Goal: Task Accomplishment & Management: Use online tool/utility

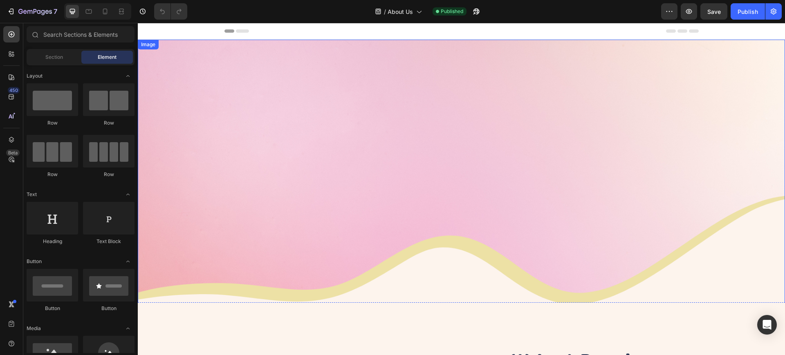
scroll to position [306, 0]
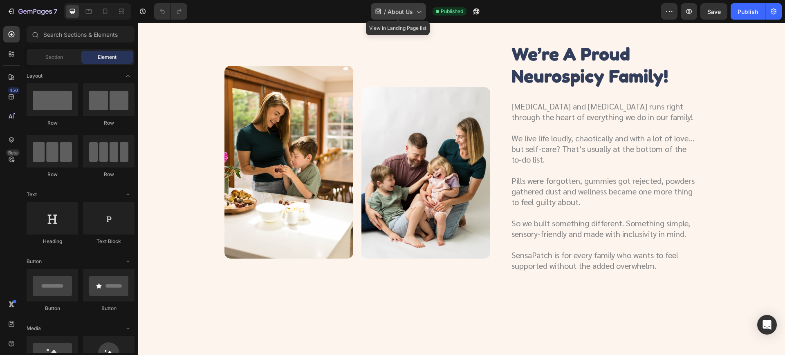
click at [406, 7] on span "About Us" at bounding box center [399, 11] width 25 height 9
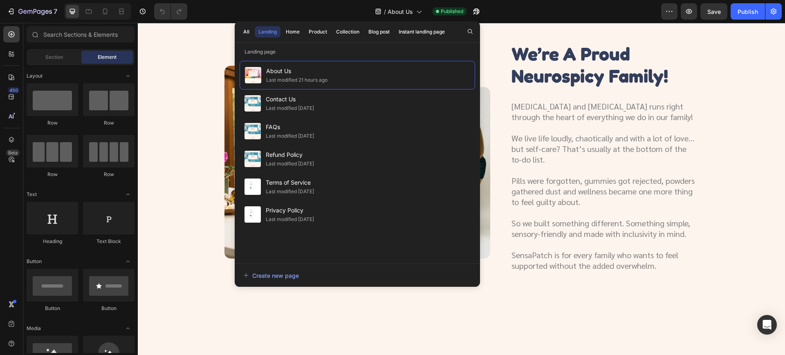
click at [299, 38] on div "All Landing Home Product Collection Blog post Instant landing page" at bounding box center [344, 31] width 219 height 21
click at [321, 35] on div "Product" at bounding box center [317, 31] width 18 height 7
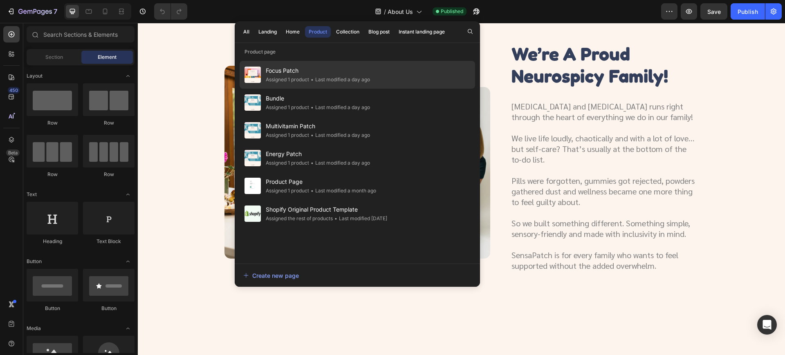
click at [305, 76] on div "Assigned 1 product" at bounding box center [287, 80] width 43 height 8
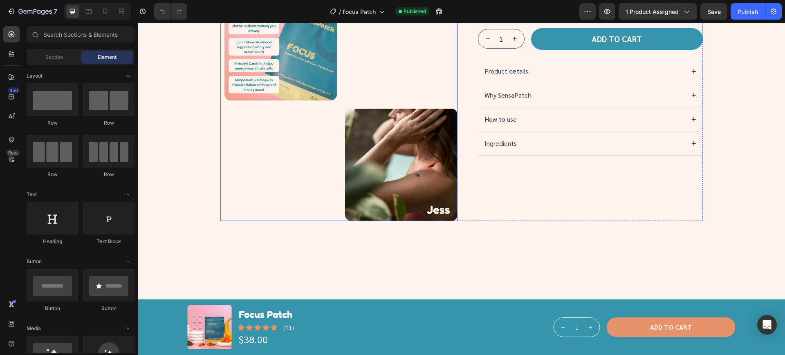
scroll to position [255, 0]
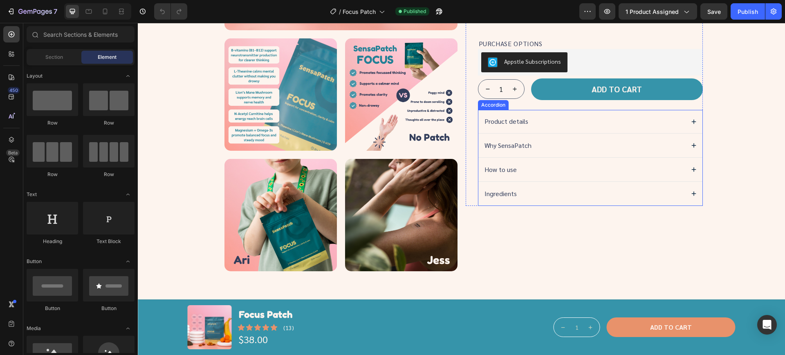
click at [518, 190] on div "Ingredients" at bounding box center [583, 193] width 200 height 11
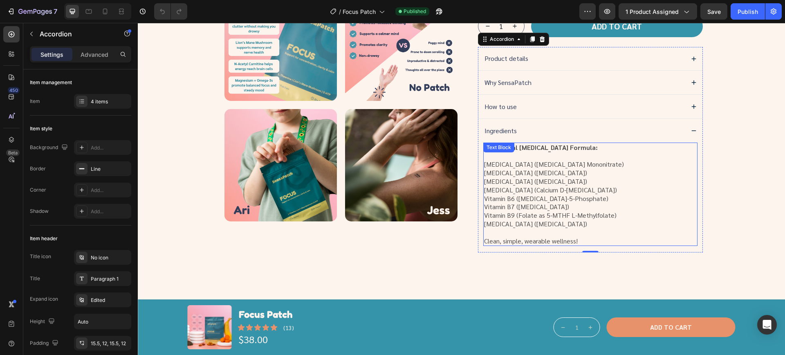
scroll to position [306, 0]
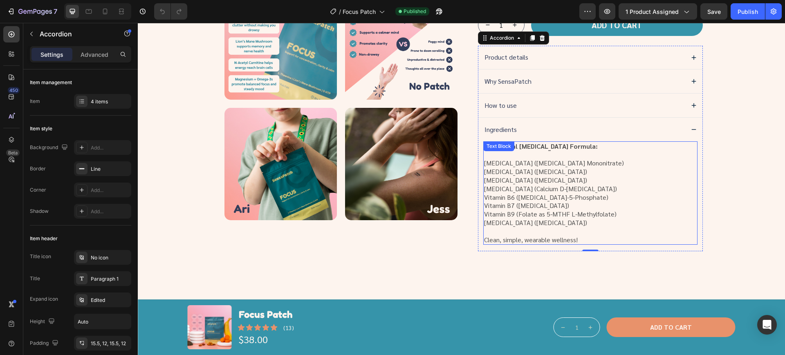
click at [595, 211] on p "Vitamin B9 (Folate as 5-MTHF L-Methylfolate)" at bounding box center [590, 214] width 212 height 9
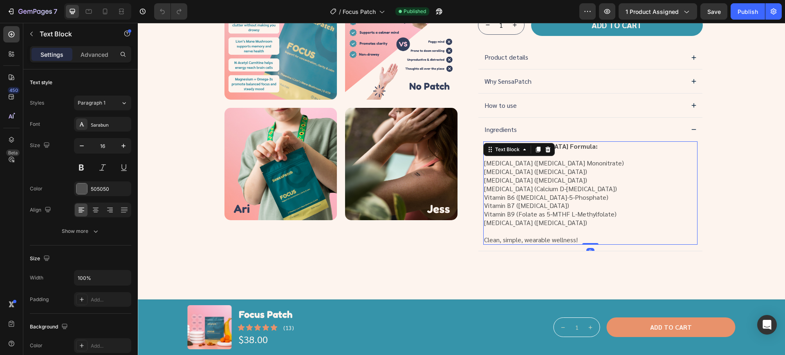
click at [603, 225] on p "[MEDICAL_DATA] ([MEDICAL_DATA])" at bounding box center [590, 223] width 212 height 9
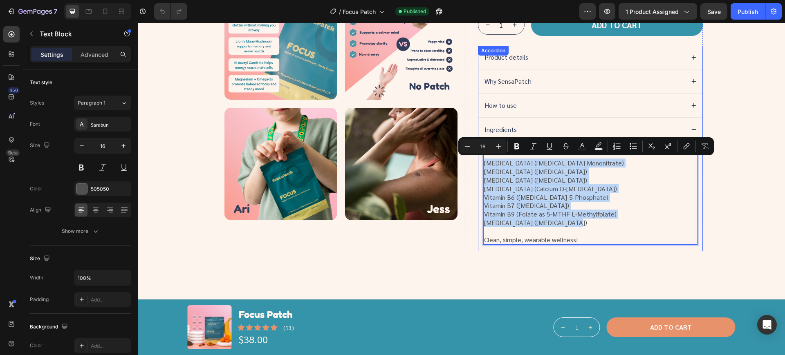
drag, startPoint x: 587, startPoint y: 226, endPoint x: 478, endPoint y: 167, distance: 123.4
click at [478, 167] on div "All Natural [MEDICAL_DATA] Formula: [MEDICAL_DATA] ([MEDICAL_DATA] Mononitrate)…" at bounding box center [590, 196] width 224 height 110
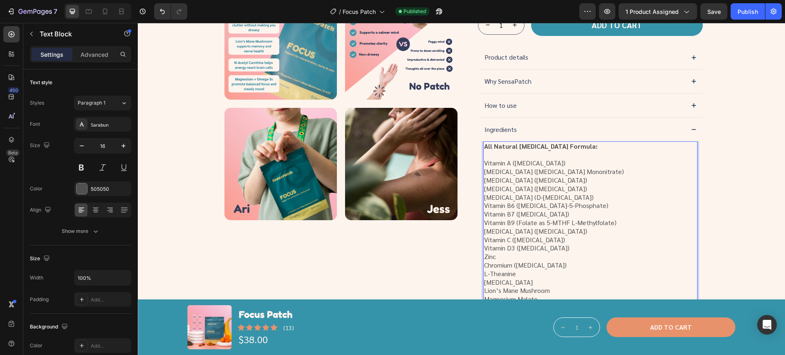
click at [521, 156] on p "Rich Text Editor. Editing area: main" at bounding box center [590, 155] width 212 height 9
drag, startPoint x: 572, startPoint y: 146, endPoint x: 472, endPoint y: 144, distance: 99.7
click at [472, 144] on div "Icon Icon Icon Icon Icon Icon List (13) Text Block Row Focus Patch Product Titl…" at bounding box center [583, 54] width 237 height 616
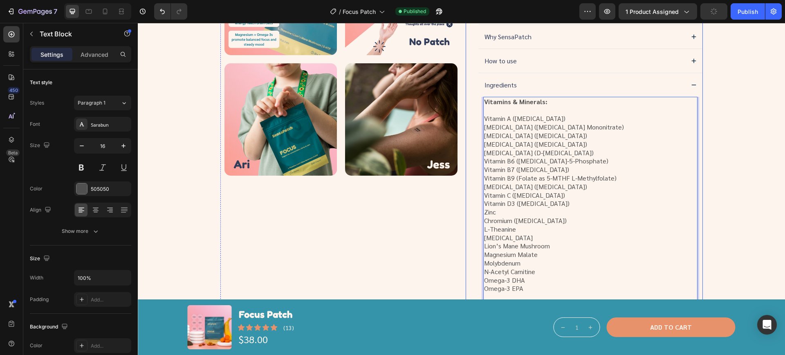
scroll to position [409, 0]
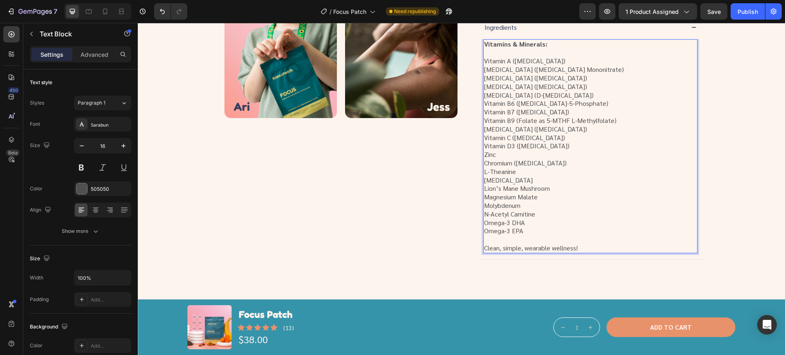
click at [484, 172] on p "L-Theanine" at bounding box center [590, 172] width 212 height 9
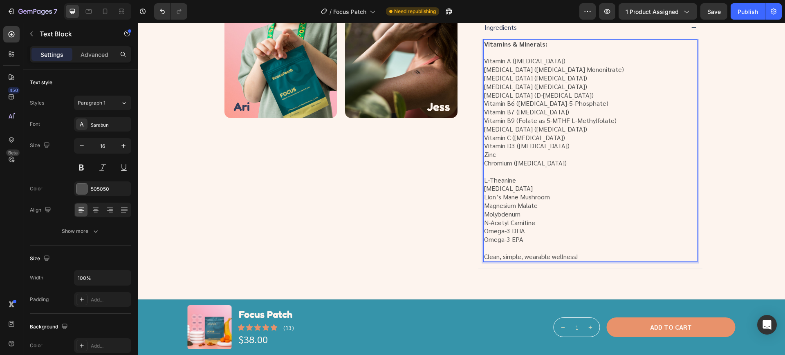
click at [496, 155] on p "Zinc" at bounding box center [590, 154] width 212 height 9
click at [494, 155] on p "Zinc" at bounding box center [590, 154] width 212 height 9
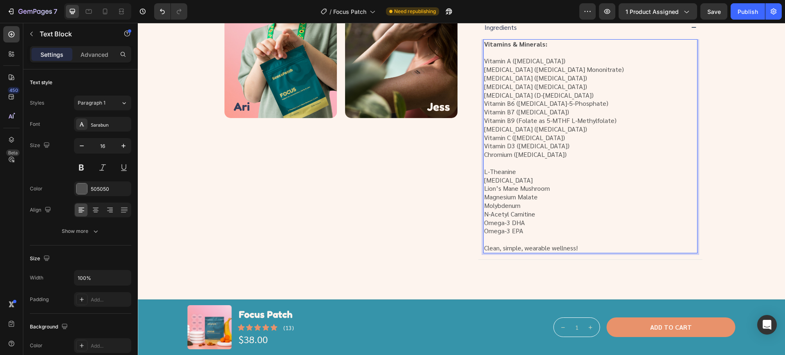
click at [590, 152] on p "Chromium ([MEDICAL_DATA])" at bounding box center [590, 154] width 212 height 9
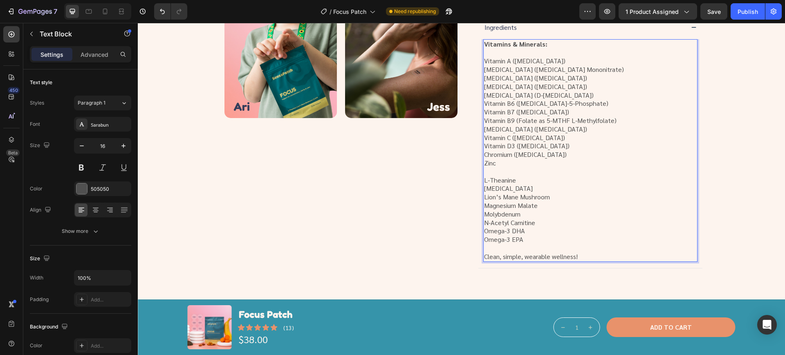
click at [506, 173] on p "Rich Text Editor. Editing area: main" at bounding box center [590, 172] width 212 height 9
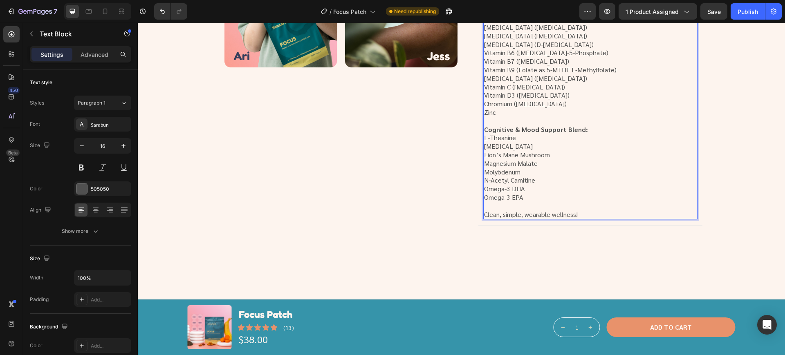
scroll to position [460, 0]
click at [636, 203] on p "Rich Text Editor. Editing area: main" at bounding box center [590, 205] width 212 height 9
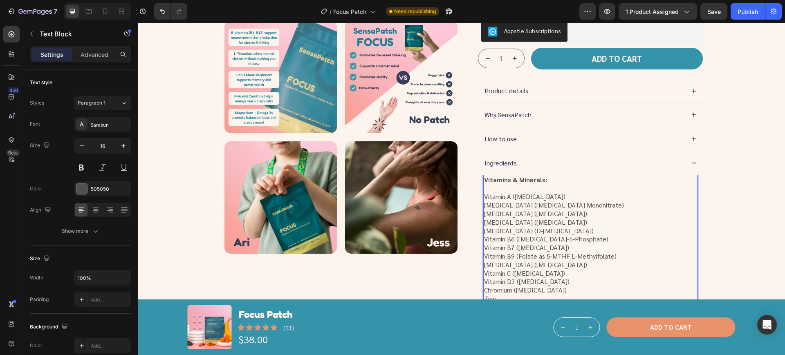
scroll to position [255, 0]
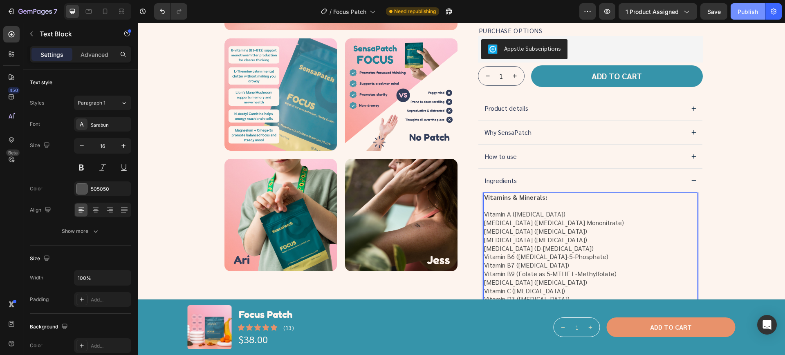
click at [764, 16] on button "Publish" at bounding box center [747, 11] width 34 height 16
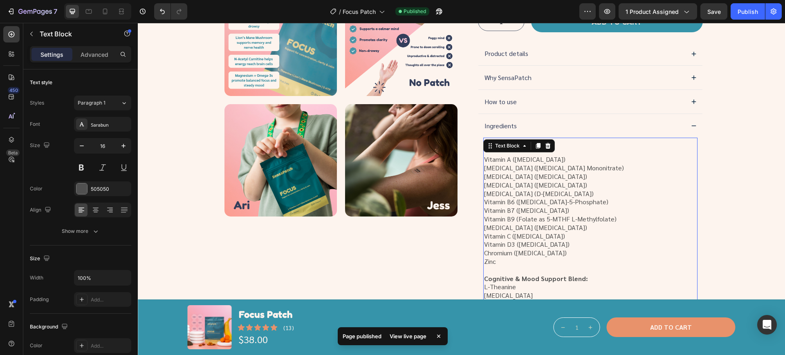
scroll to position [306, 0]
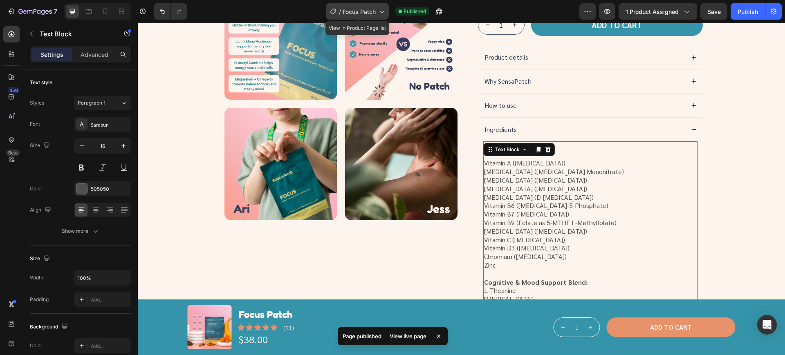
click at [362, 8] on span "Focus Patch" at bounding box center [358, 11] width 33 height 9
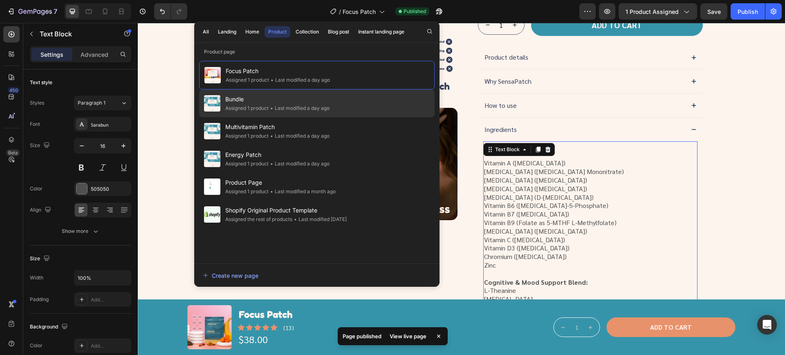
click at [248, 105] on div "Assigned 1 product" at bounding box center [246, 108] width 43 height 8
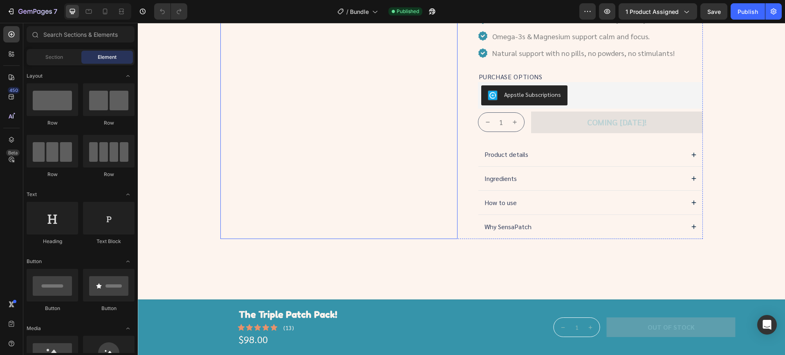
scroll to position [358, 0]
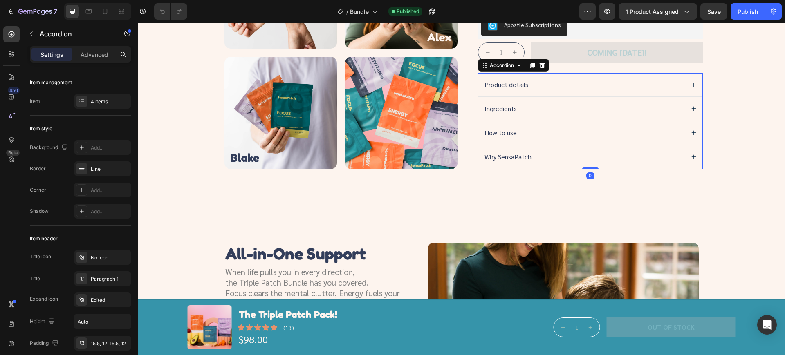
click at [526, 118] on div "Ingredients" at bounding box center [590, 109] width 224 height 24
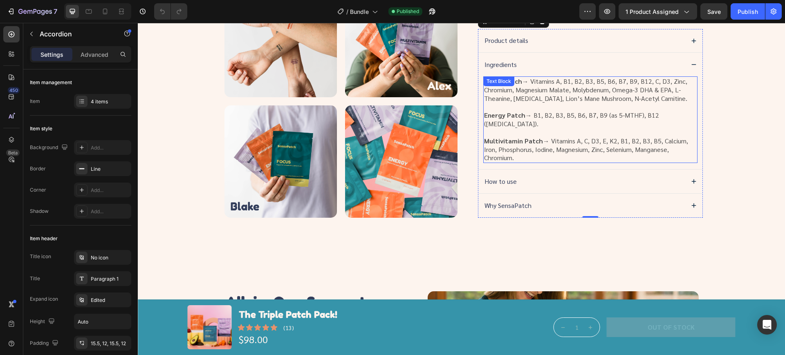
scroll to position [306, 0]
